Goal: Information Seeking & Learning: Learn about a topic

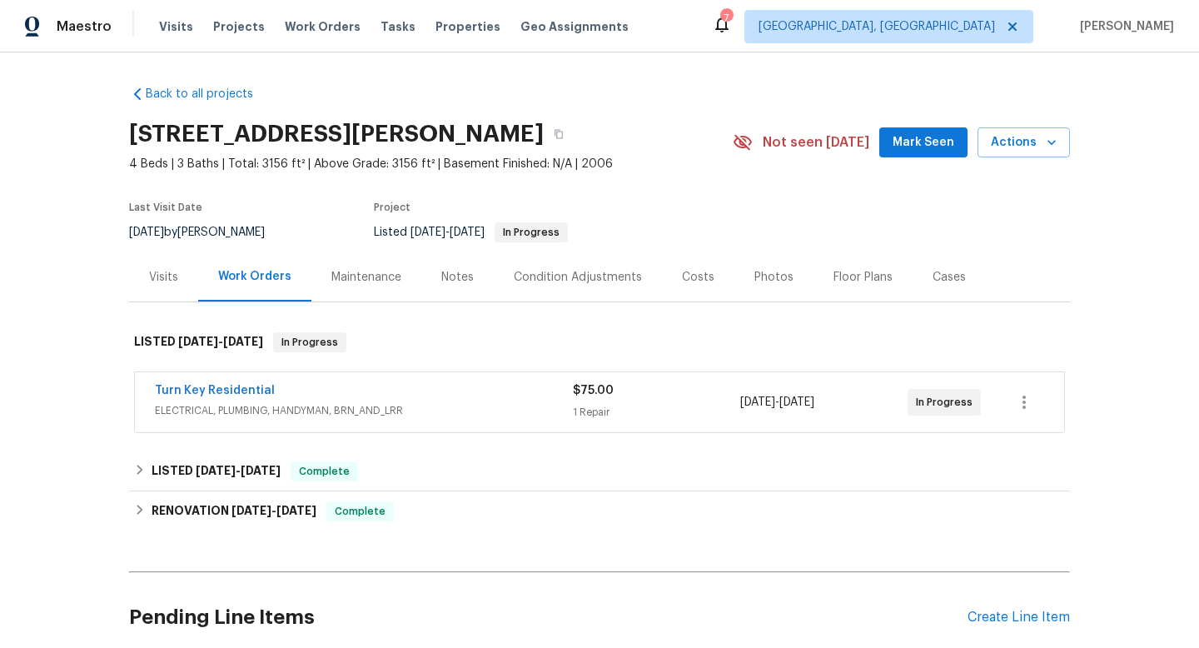
click at [366, 272] on div "Maintenance" at bounding box center [367, 277] width 70 height 17
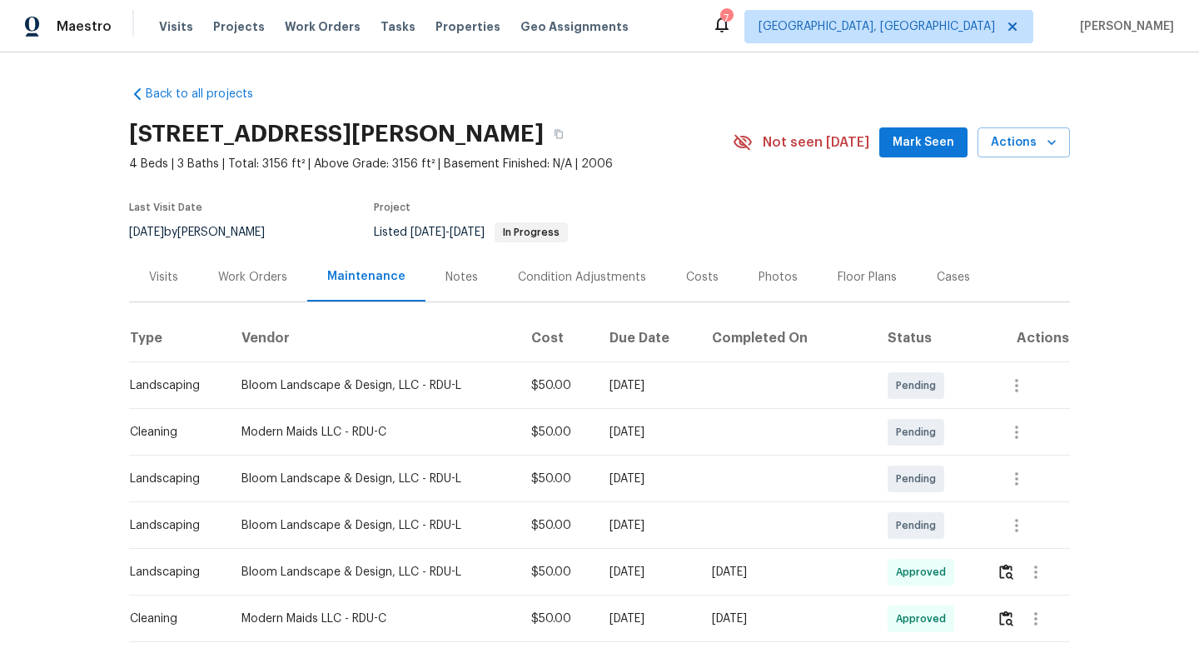
click at [162, 282] on div "Visits" at bounding box center [163, 277] width 29 height 17
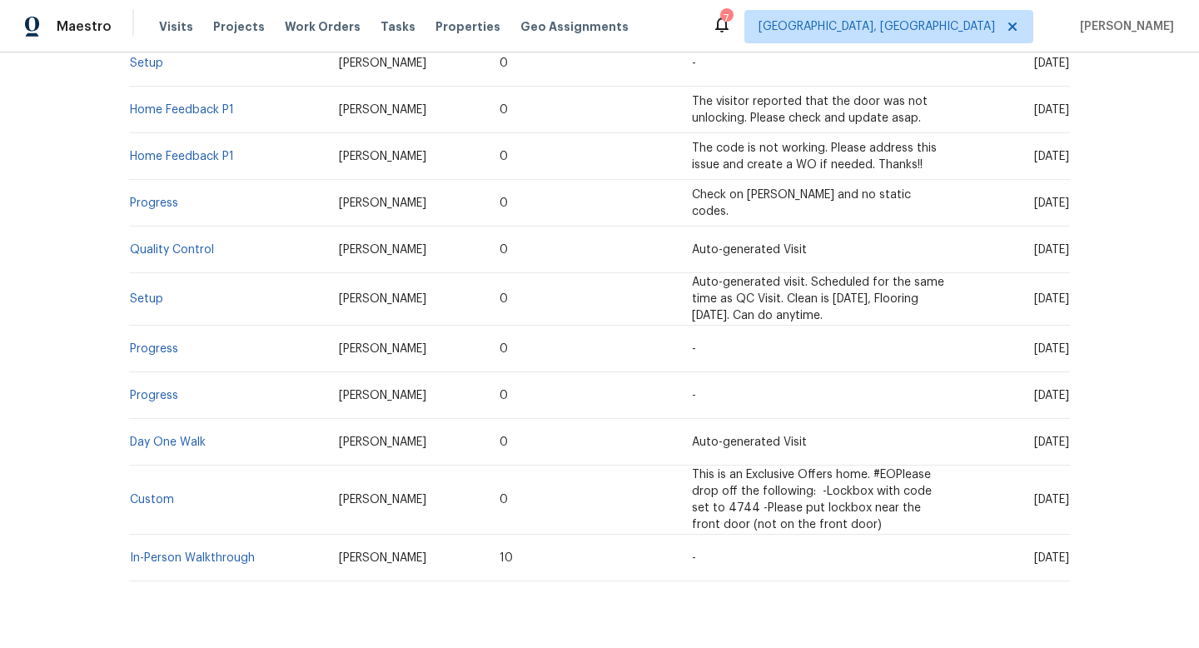
scroll to position [451, 0]
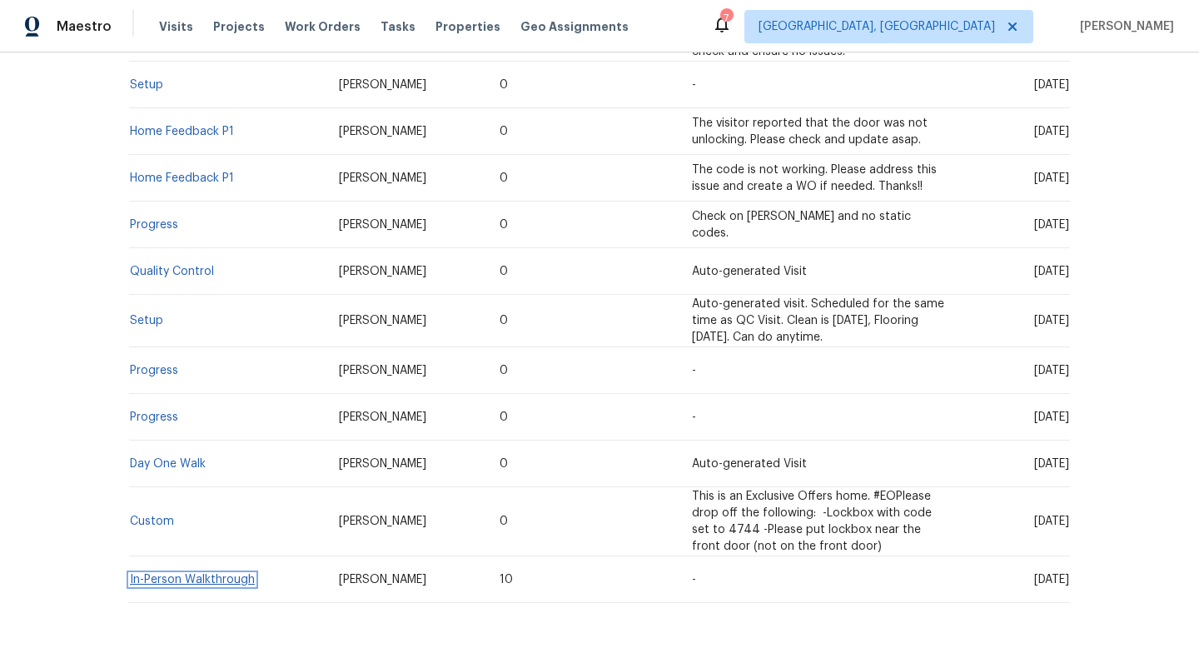
click at [241, 581] on link "In-Person Walkthrough" at bounding box center [192, 580] width 125 height 12
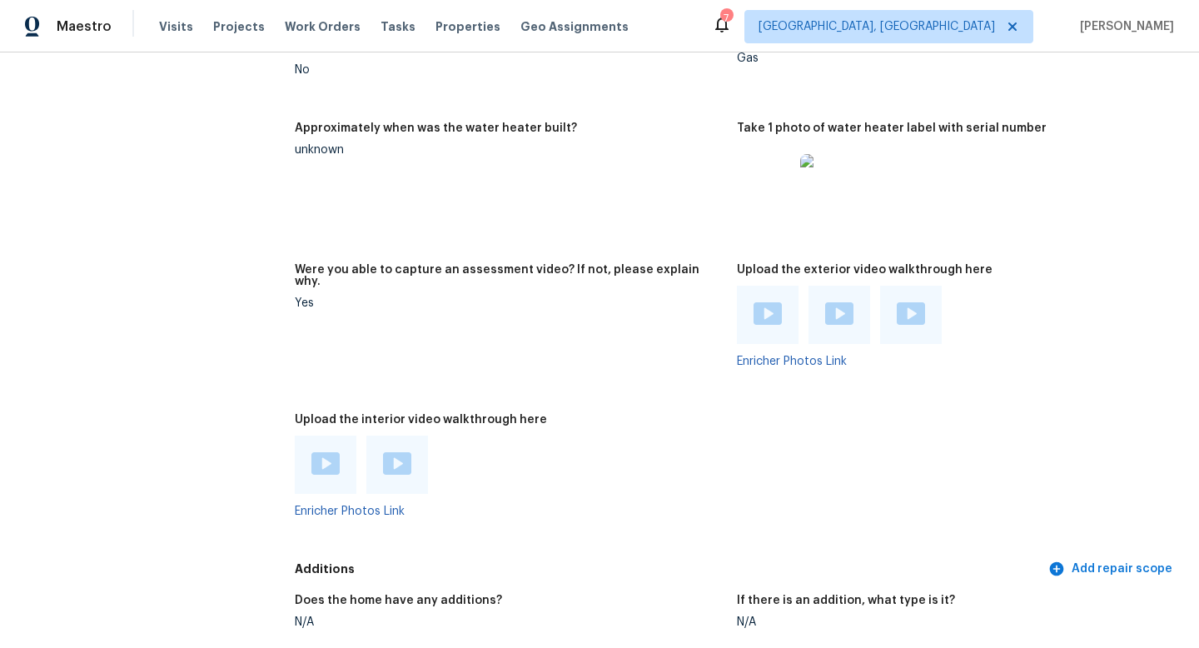
scroll to position [3077, 0]
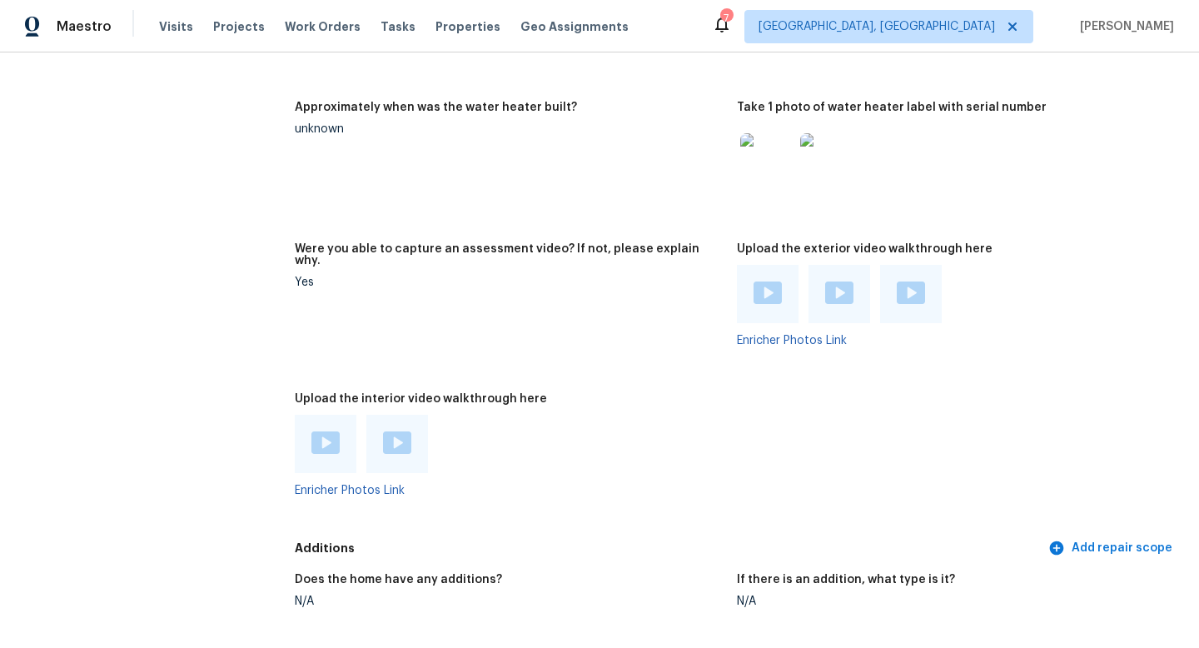
click at [738, 280] on div at bounding box center [768, 294] width 62 height 58
click at [800, 149] on img at bounding box center [826, 159] width 53 height 53
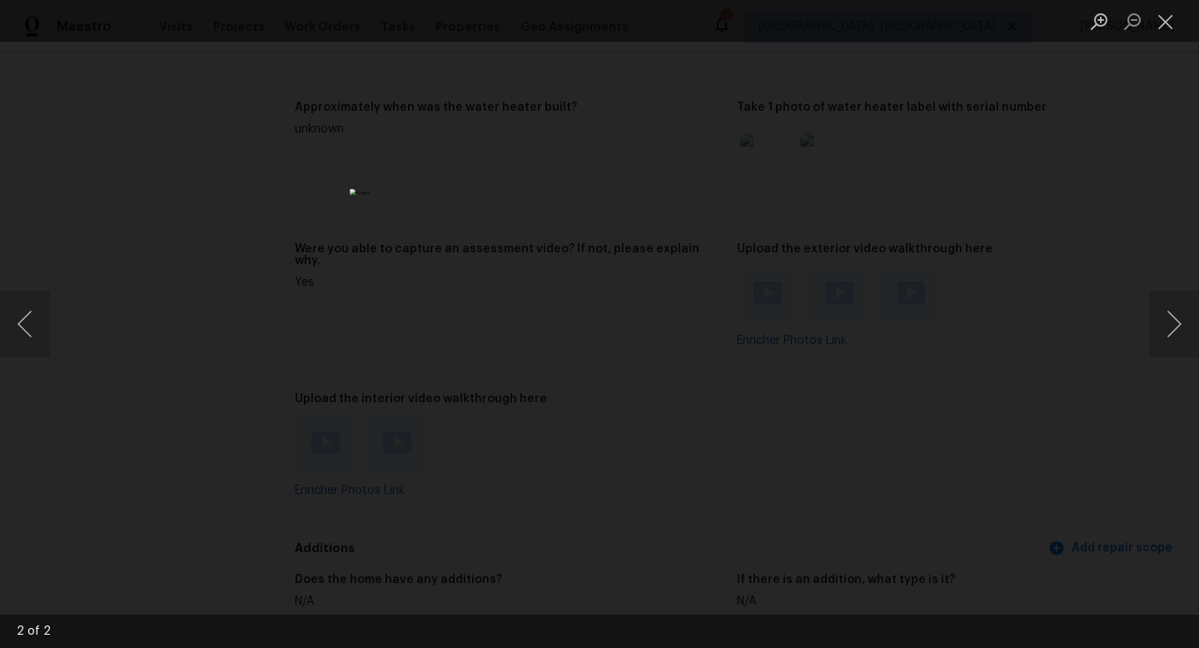
click at [1036, 112] on div "Lightbox" at bounding box center [599, 324] width 1199 height 648
click at [1180, 23] on button "Close lightbox" at bounding box center [1166, 21] width 33 height 29
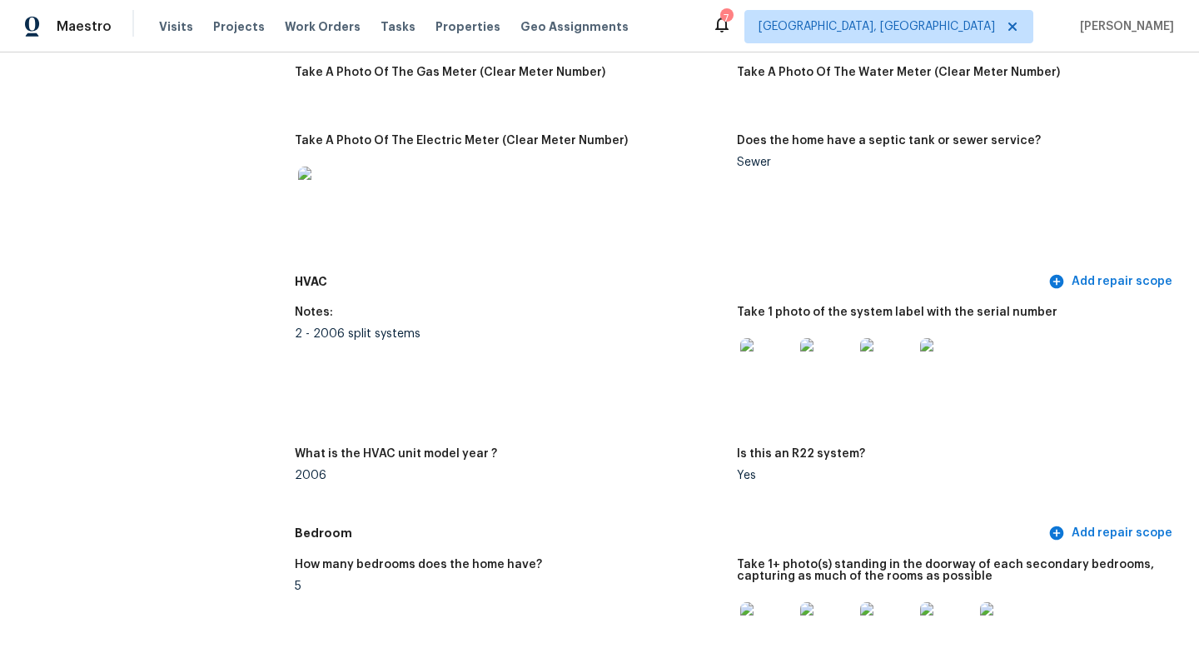
scroll to position [1199, 0]
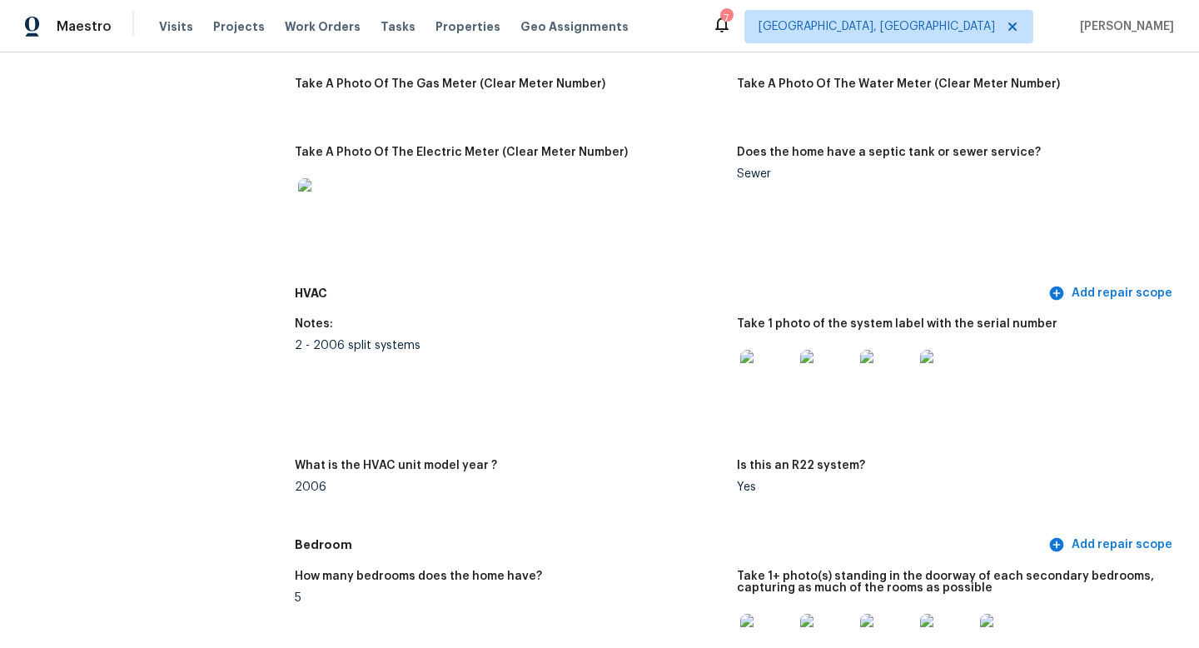
click at [761, 357] on img at bounding box center [767, 376] width 53 height 53
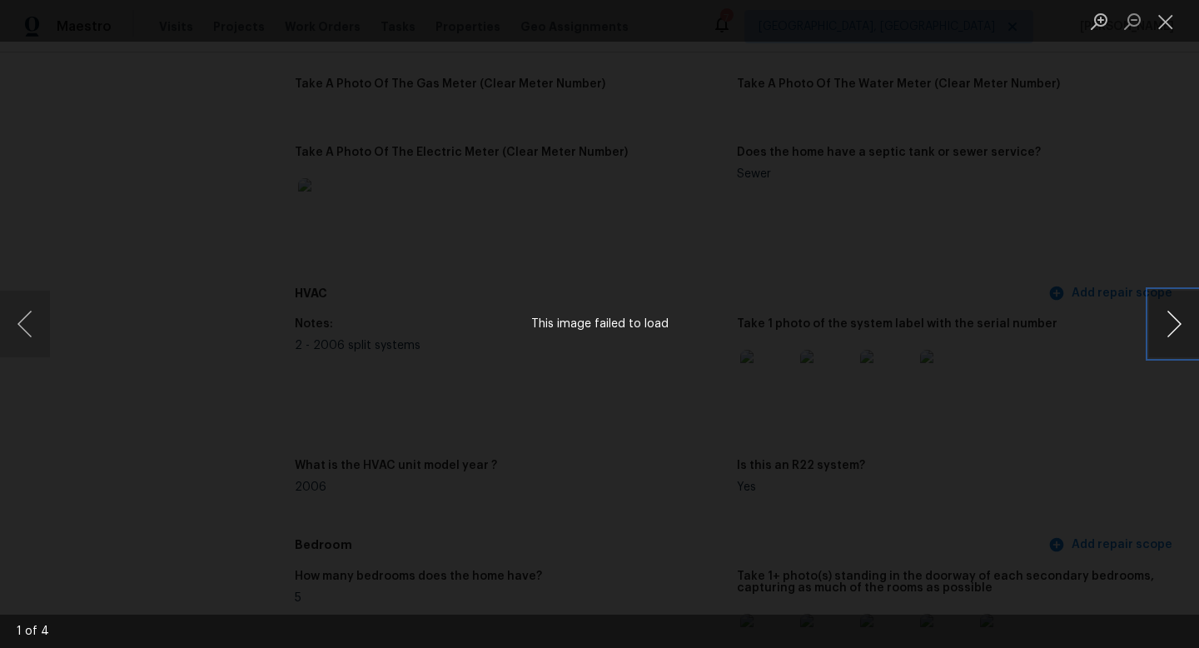
click at [1169, 312] on button "Next image" at bounding box center [1175, 324] width 50 height 67
click at [37, 318] on button "Previous image" at bounding box center [25, 324] width 50 height 67
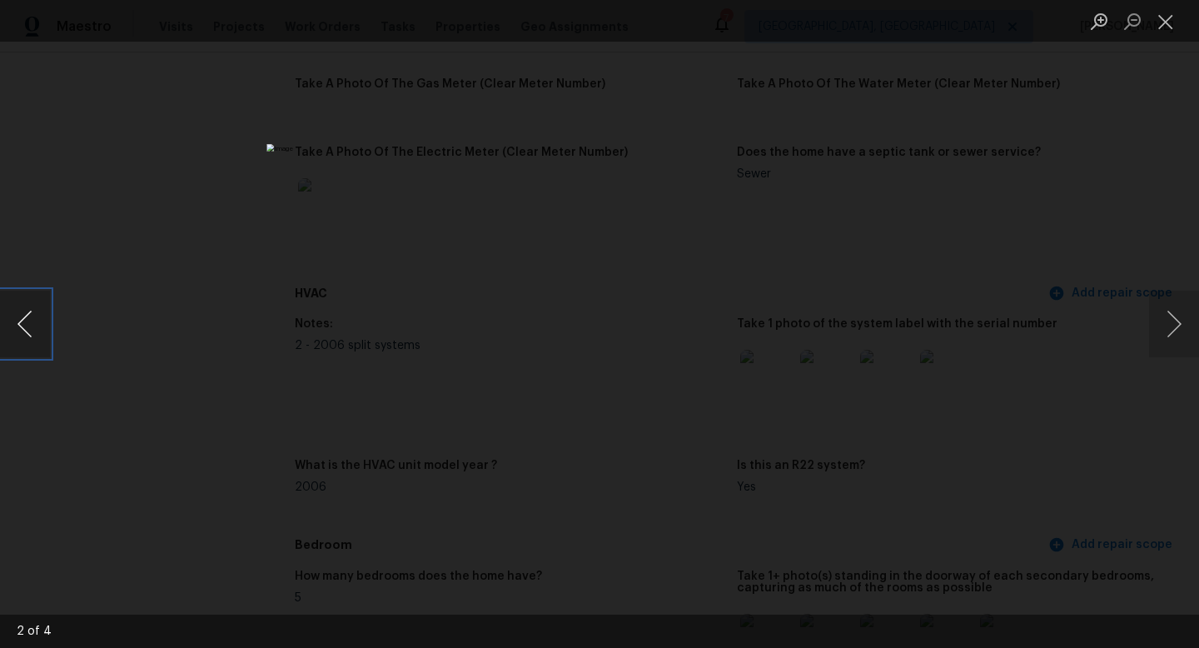
click at [37, 318] on button "Previous image" at bounding box center [25, 324] width 50 height 67
click at [38, 319] on button "Previous image" at bounding box center [25, 324] width 50 height 67
click at [327, 262] on div "Lightbox" at bounding box center [599, 324] width 1199 height 648
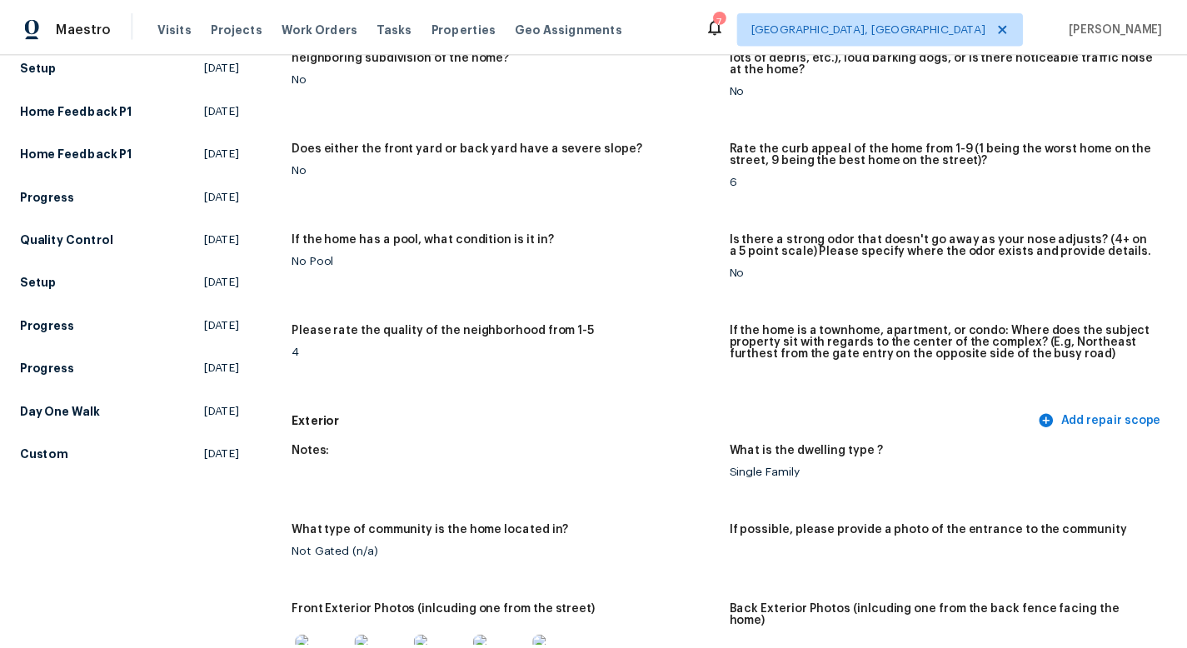
scroll to position [0, 0]
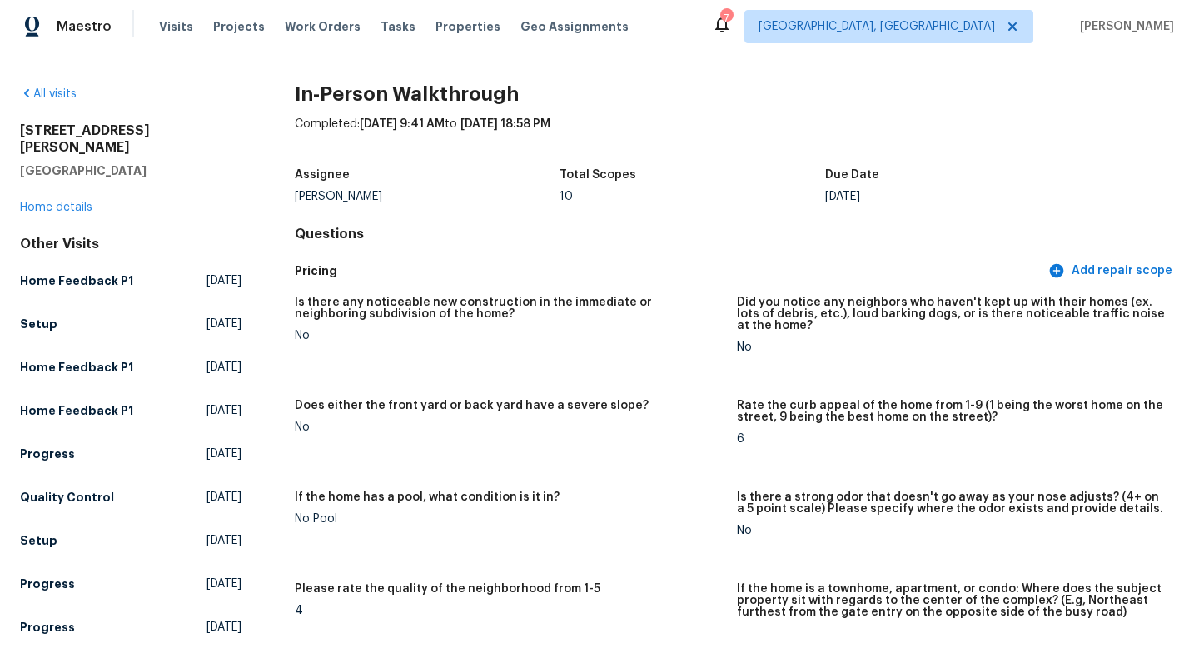
click at [75, 179] on div "[STREET_ADDRESS][PERSON_NAME] Home details" at bounding box center [131, 168] width 222 height 93
click at [77, 202] on link "Home details" at bounding box center [56, 208] width 72 height 12
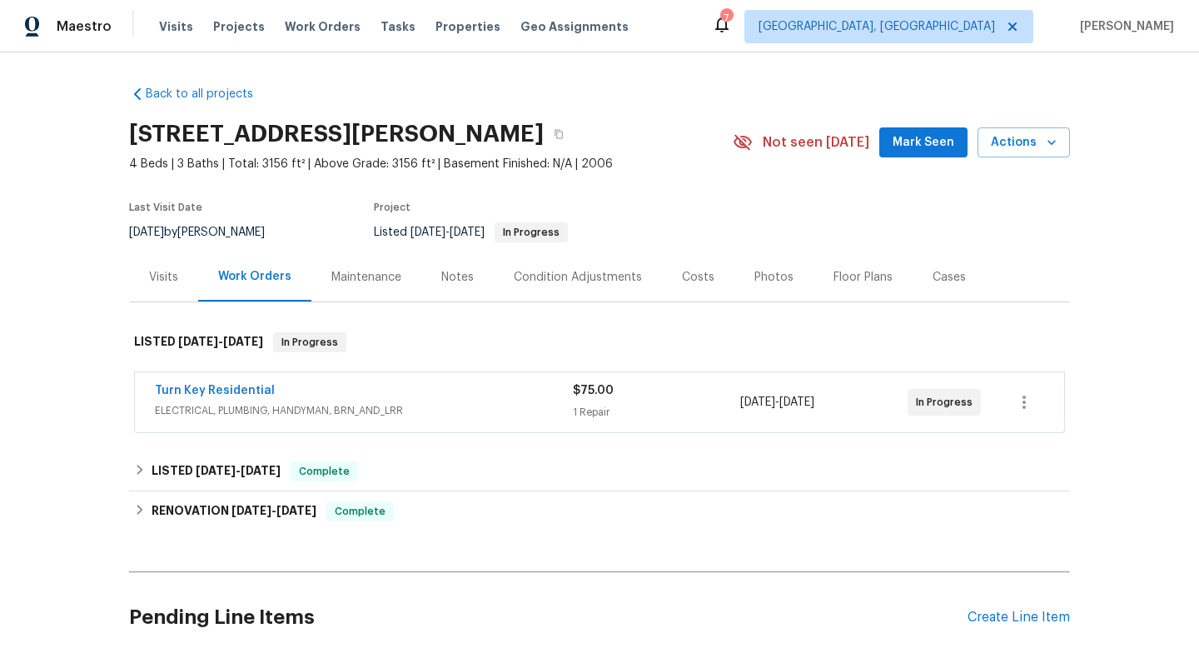
click at [463, 283] on div "Notes" at bounding box center [457, 277] width 32 height 17
